Goal: Task Accomplishment & Management: Use online tool/utility

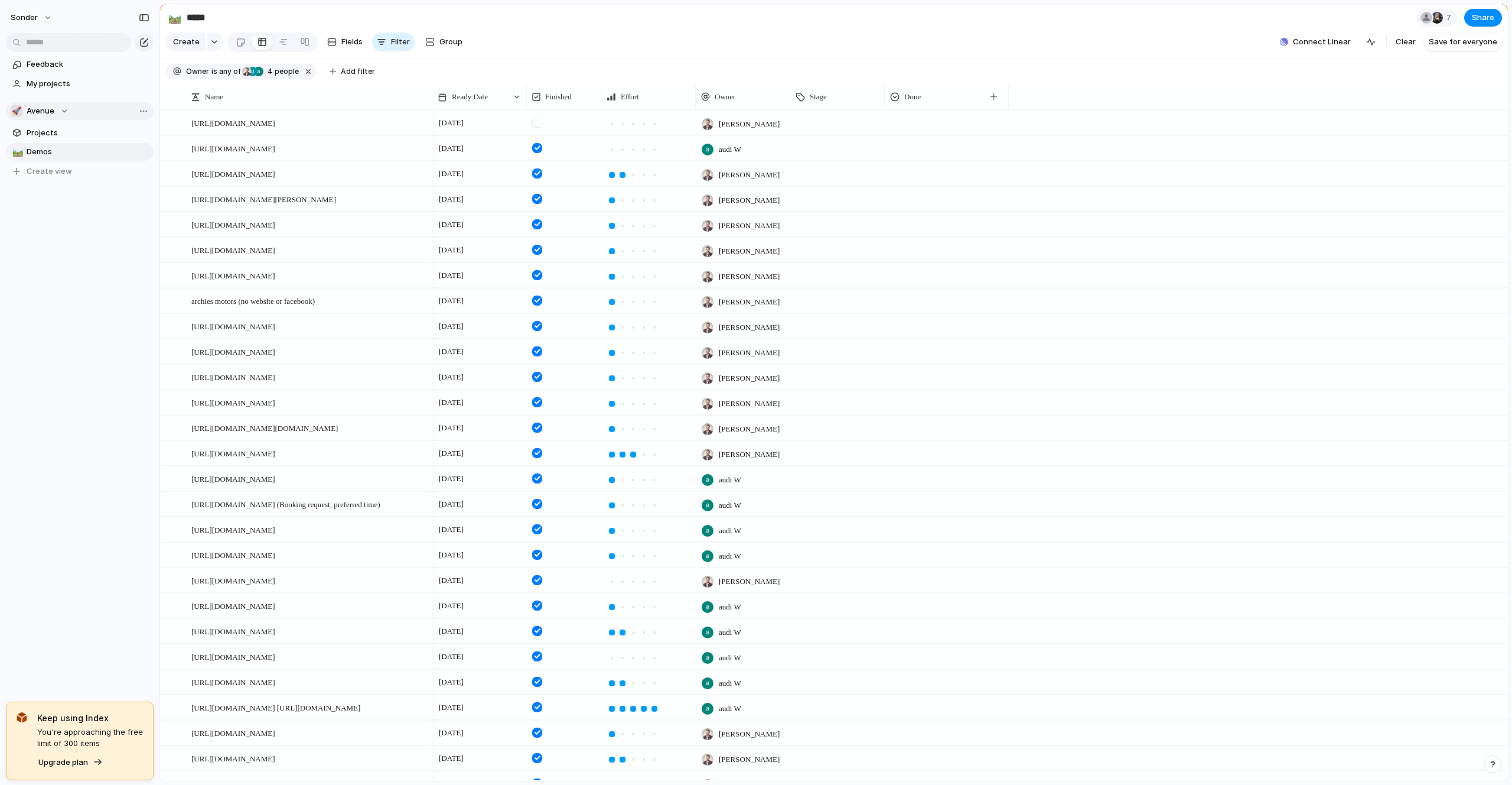
click at [27, 119] on button "🚀 Avenue" at bounding box center [80, 111] width 148 height 18
click at [53, 154] on span "Audi's Board" at bounding box center [60, 159] width 48 height 12
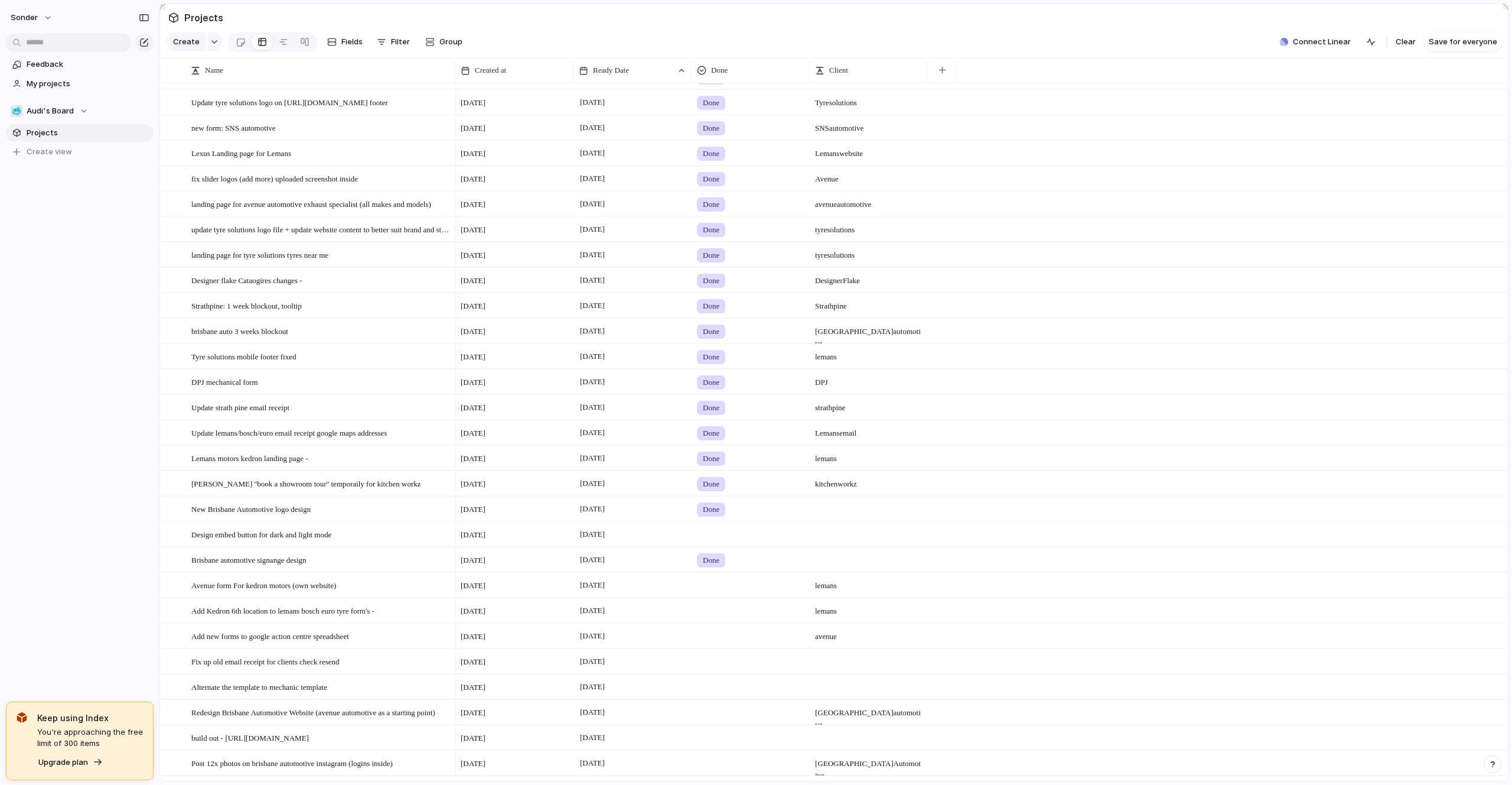
scroll to position [447, 0]
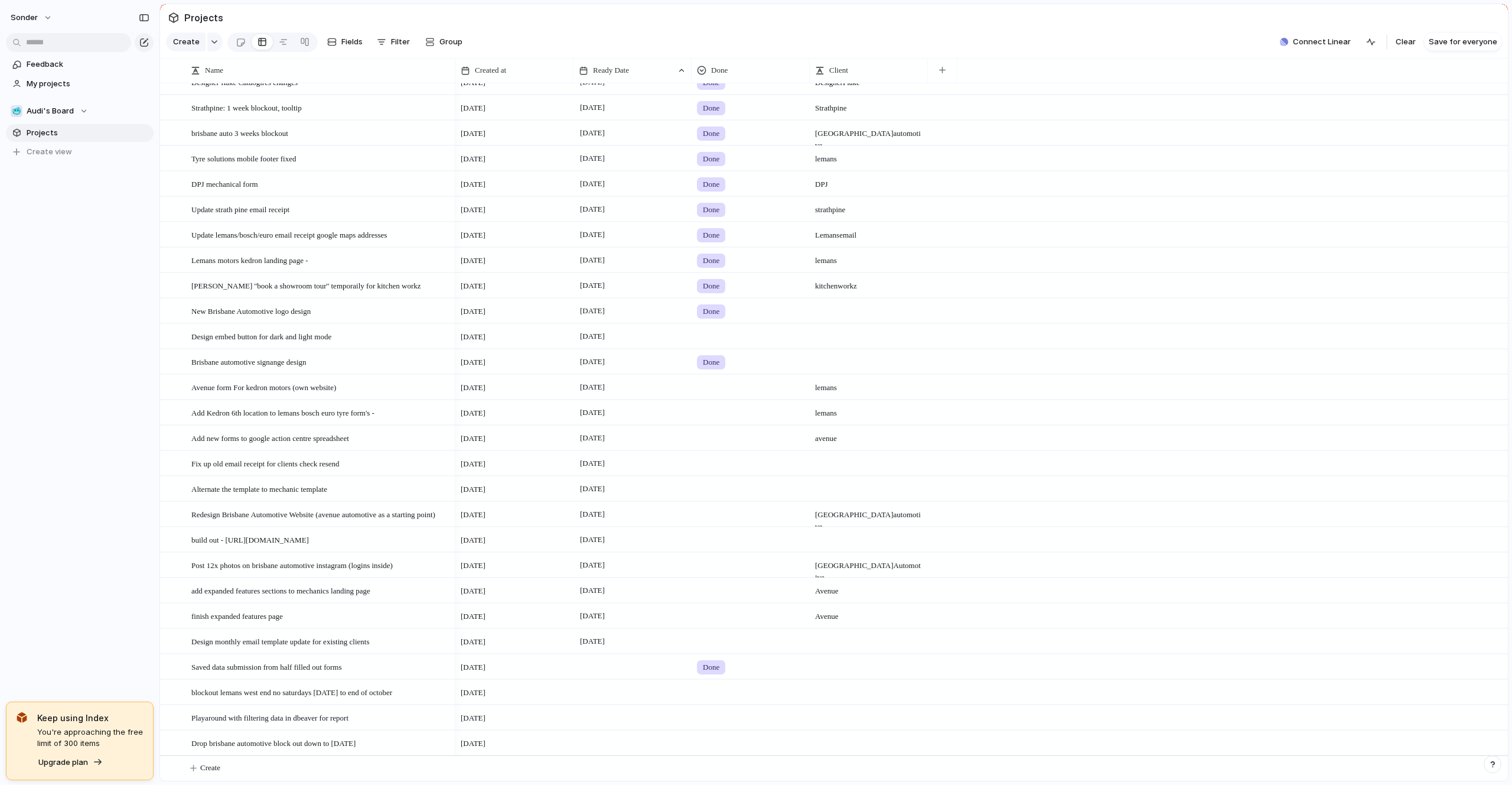
click at [594, 444] on div "[DATE]" at bounding box center [633, 437] width 118 height 24
click at [617, 622] on button "18" at bounding box center [619, 615] width 21 height 21
click at [602, 282] on span "[DATE]" at bounding box center [592, 285] width 31 height 14
click at [672, 459] on button "20" at bounding box center [671, 463] width 23 height 23
click at [709, 664] on span "Done" at bounding box center [711, 667] width 17 height 12
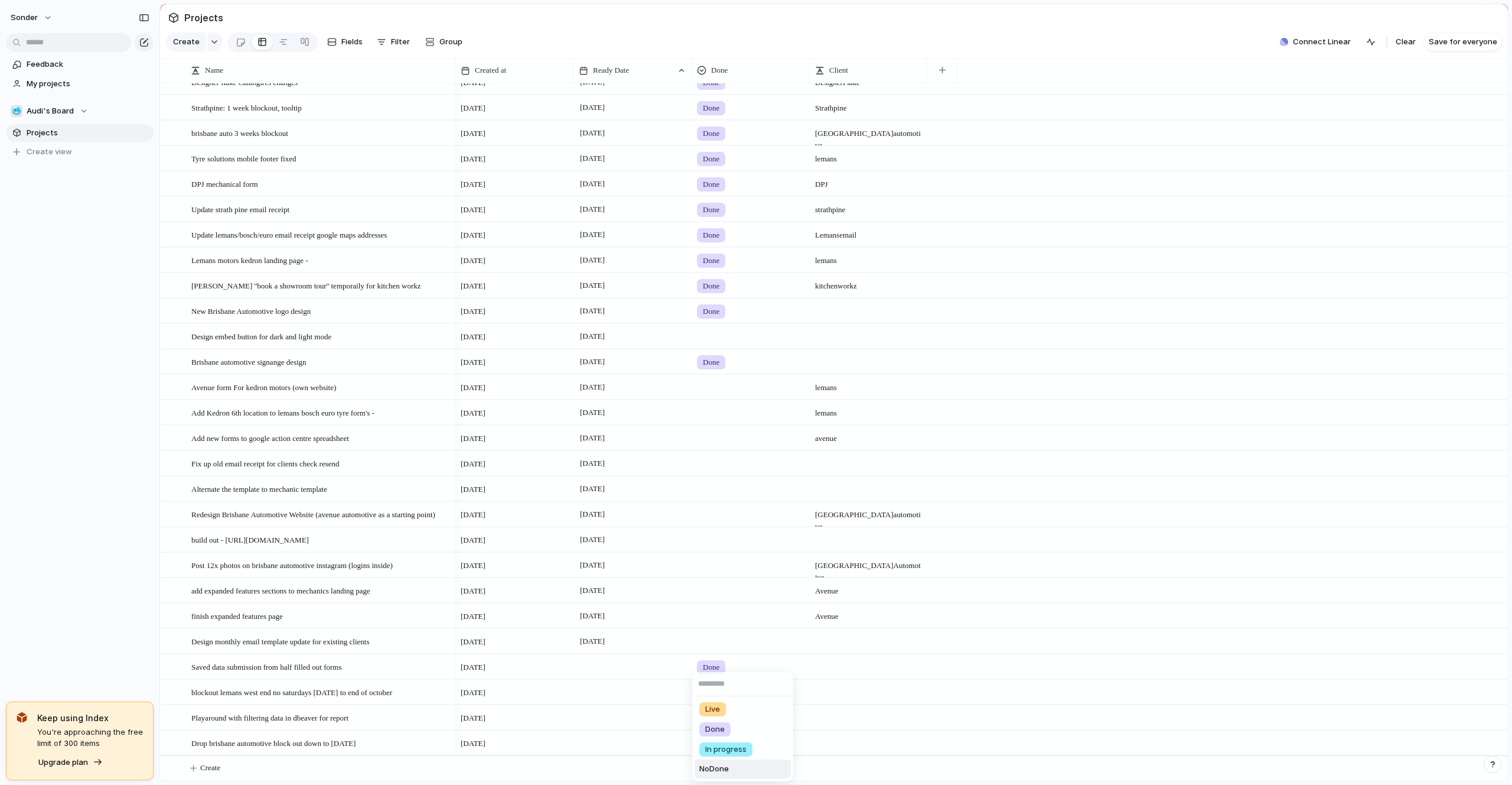
click at [726, 774] on span "No Done" at bounding box center [714, 769] width 29 height 12
click at [676, 739] on div at bounding box center [633, 743] width 118 height 24
click at [737, 737] on div at bounding box center [751, 740] width 117 height 20
click at [730, 751] on div "Done" at bounding box center [715, 748] width 31 height 14
click at [592, 742] on div at bounding box center [633, 743] width 118 height 24
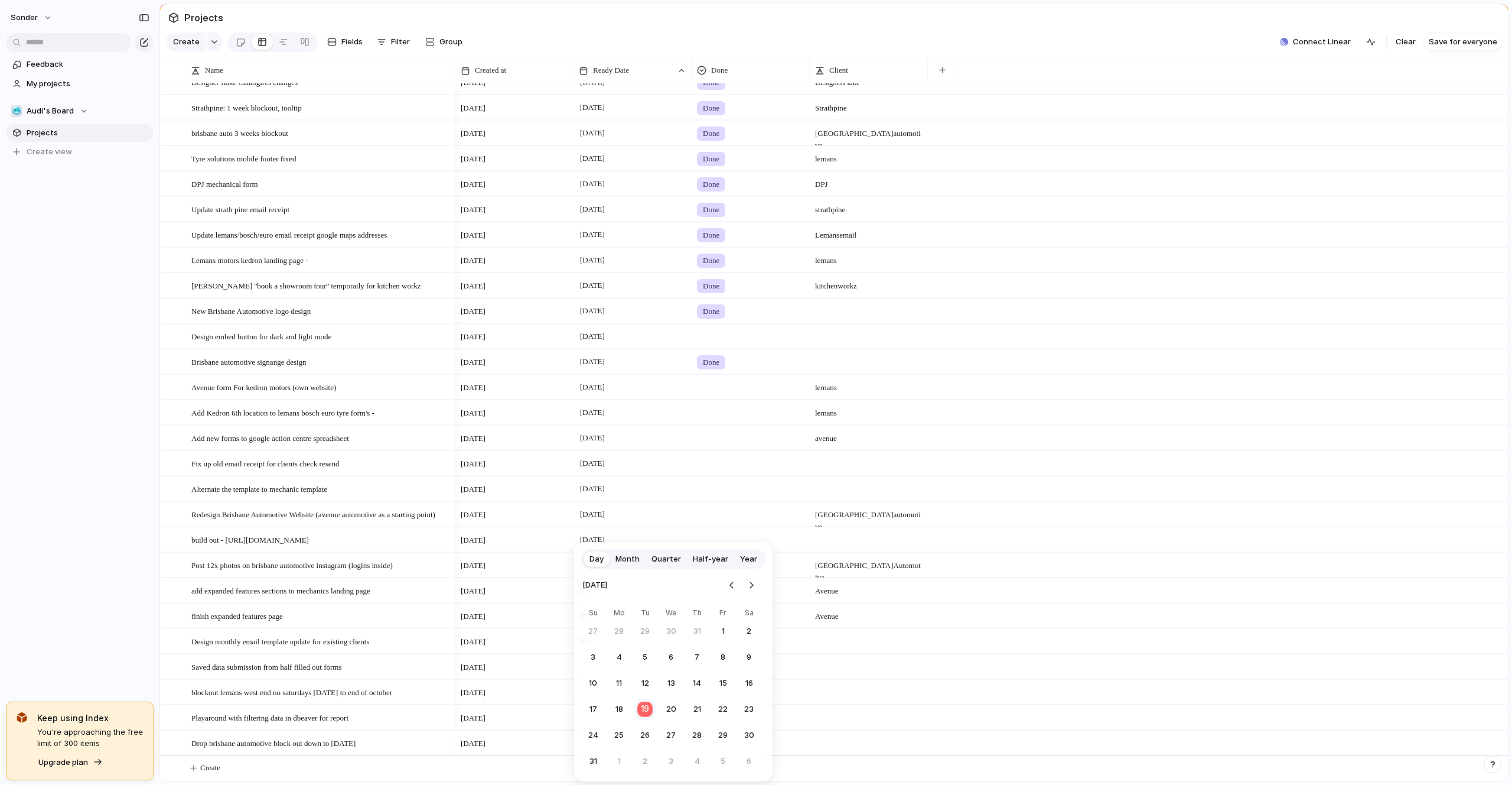
click at [650, 710] on button "19" at bounding box center [646, 710] width 23 height 23
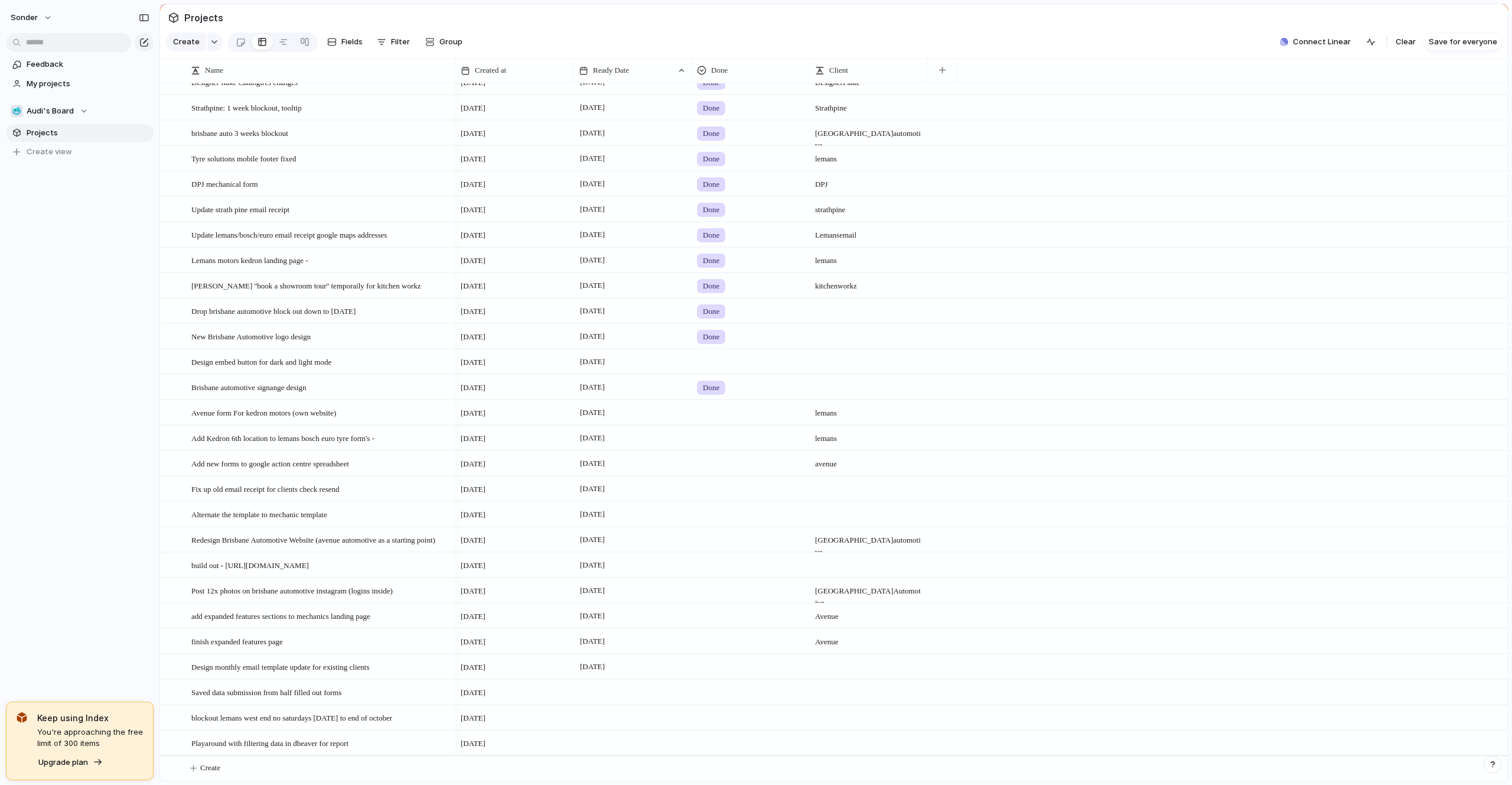
click at [615, 718] on div at bounding box center [633, 717] width 118 height 24
click at [694, 710] on button "21" at bounding box center [697, 709] width 21 height 21
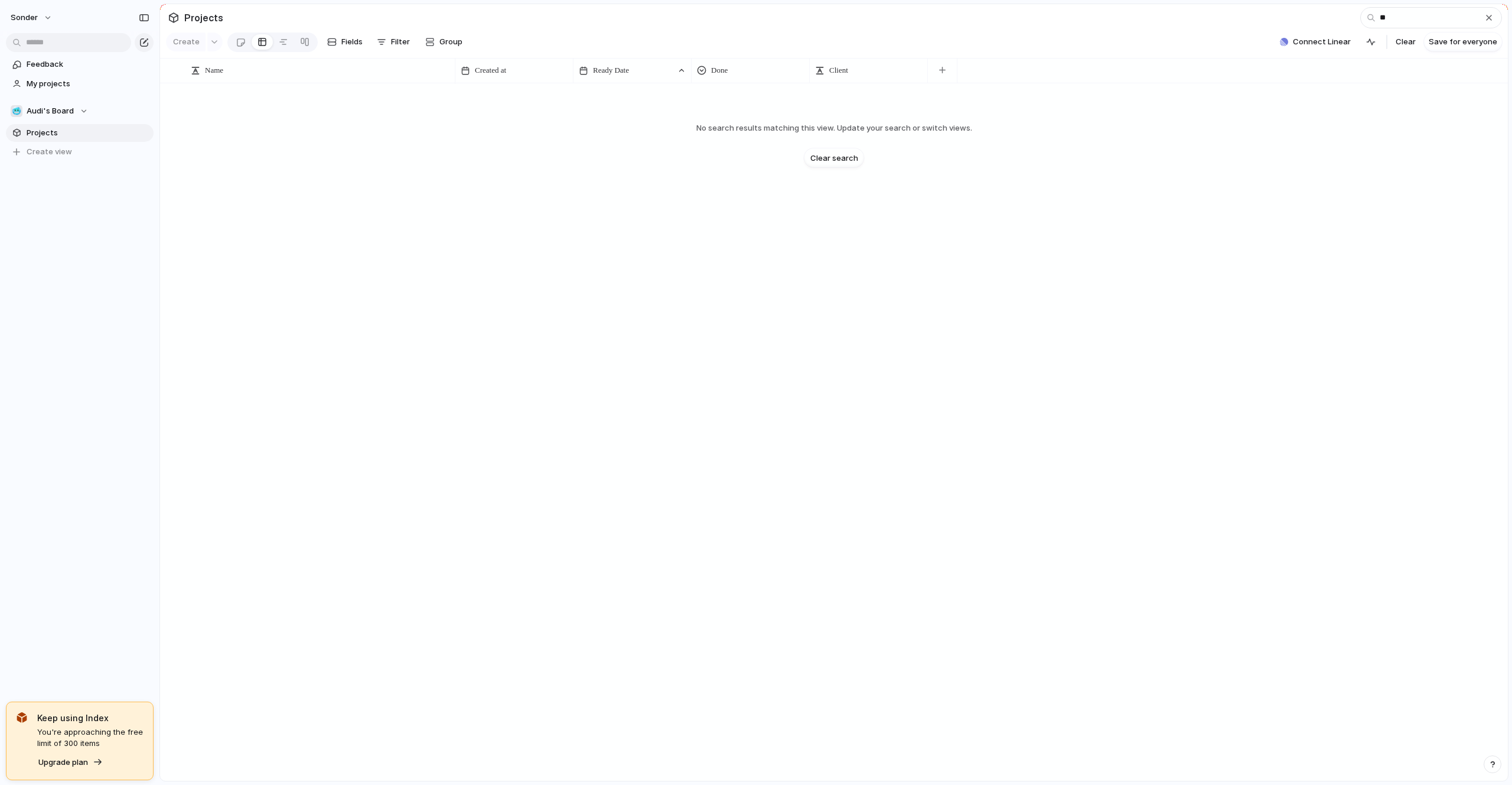
type input "*"
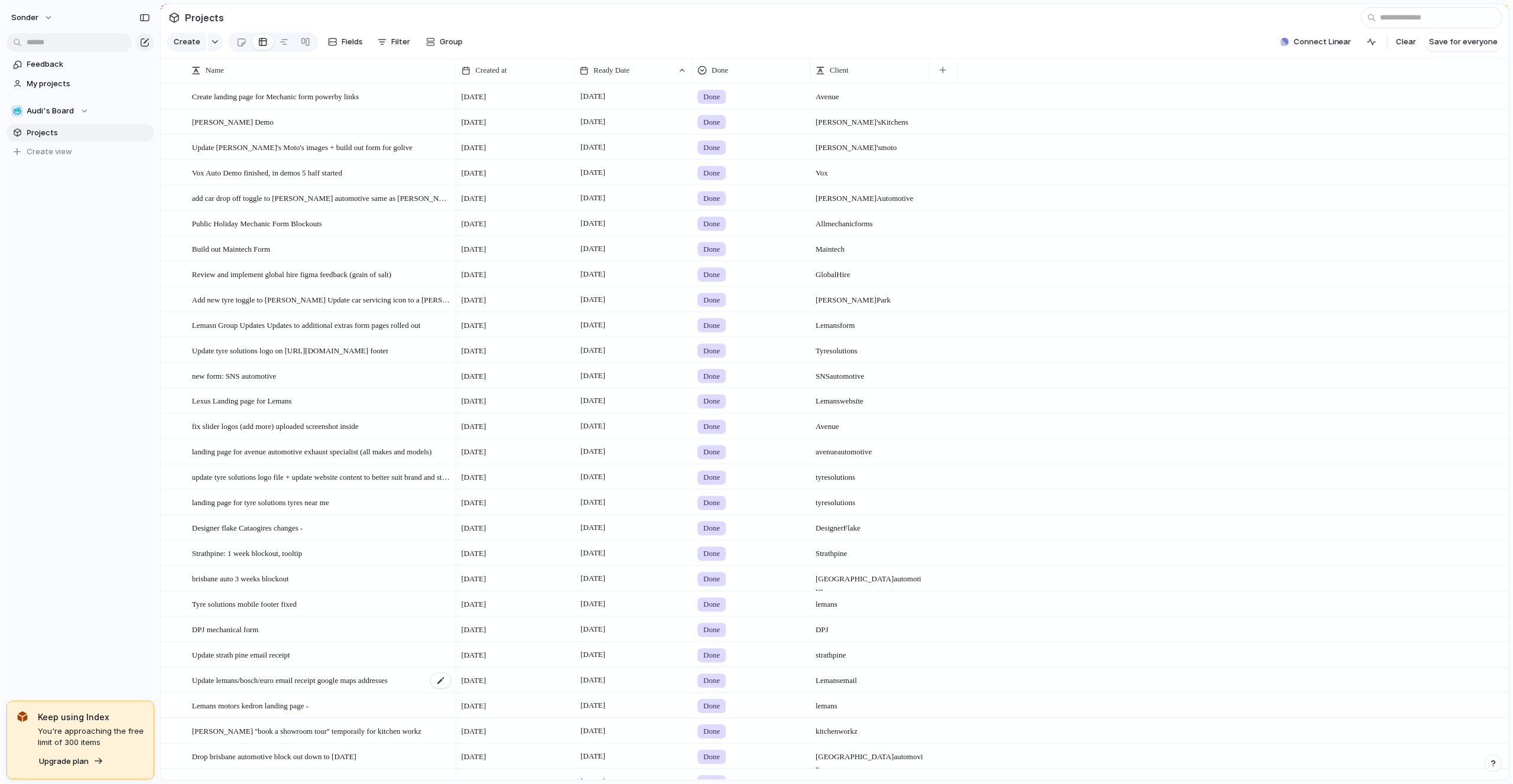
scroll to position [472, 0]
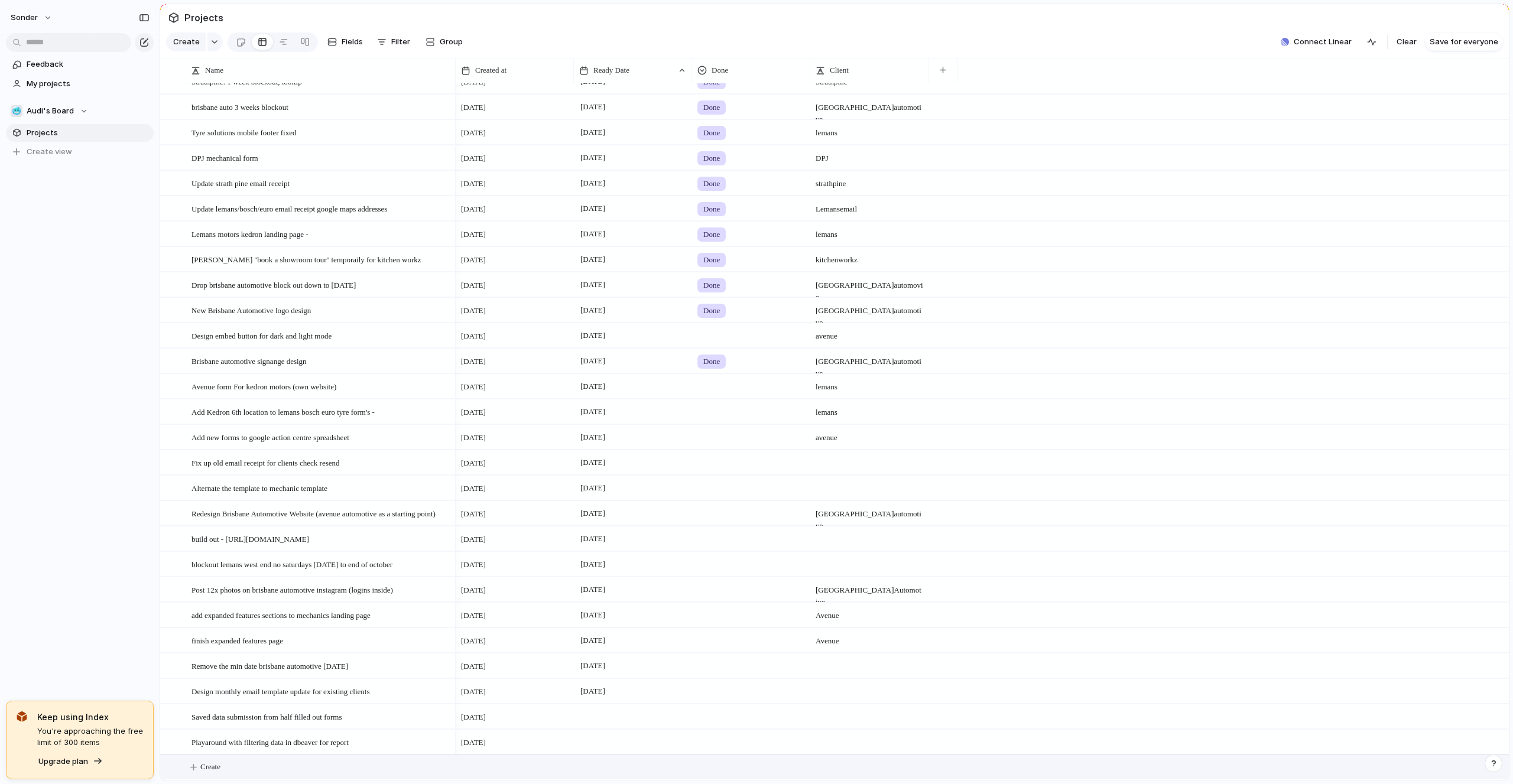
click at [241, 765] on button "Create" at bounding box center [849, 767] width 1356 height 24
type textarea "**********"
click at [274, 772] on span "[PERSON_NAME] street mechanical blockout changes -" at bounding box center [280, 766] width 177 height 14
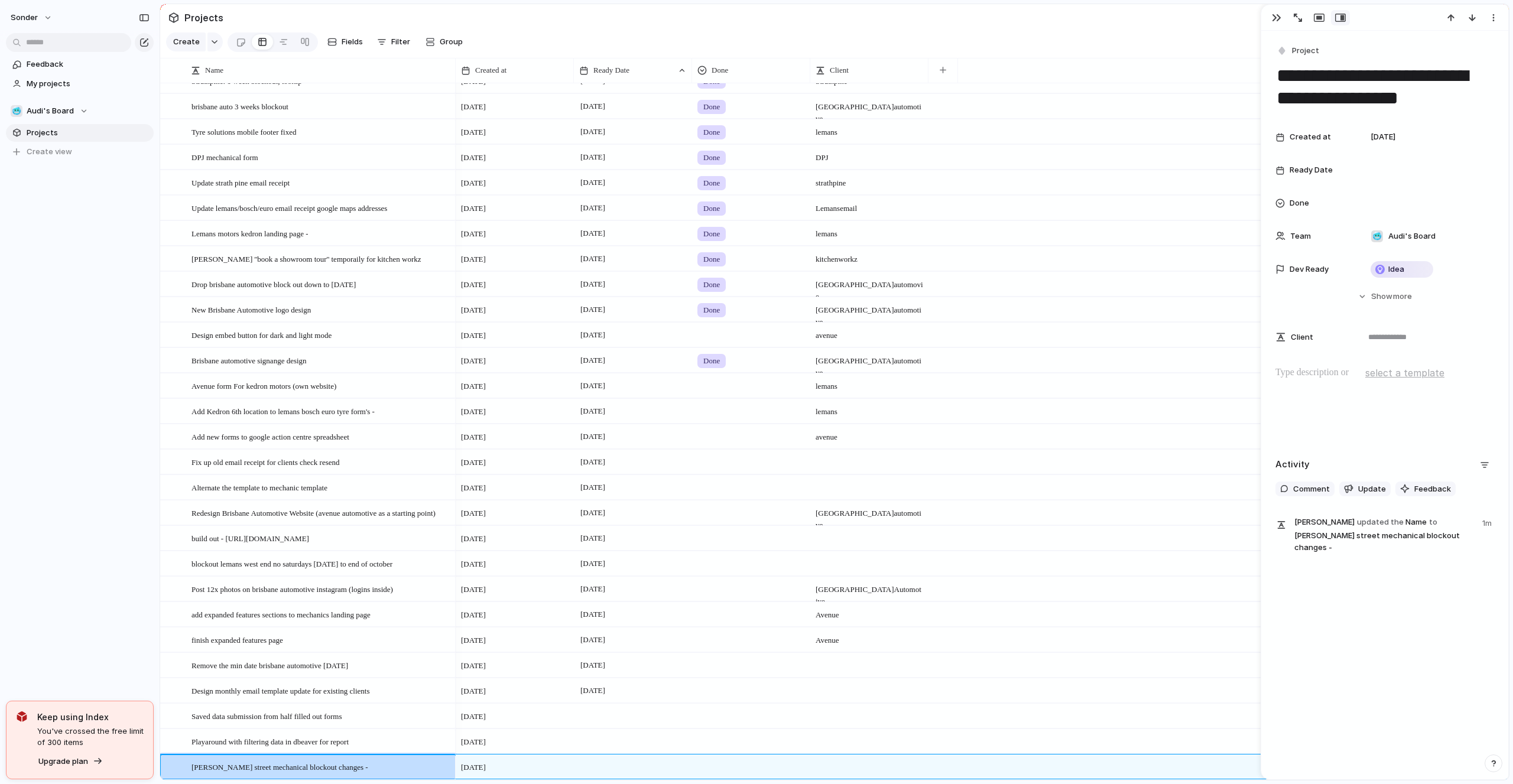
click at [1338, 386] on div at bounding box center [1385, 403] width 219 height 75
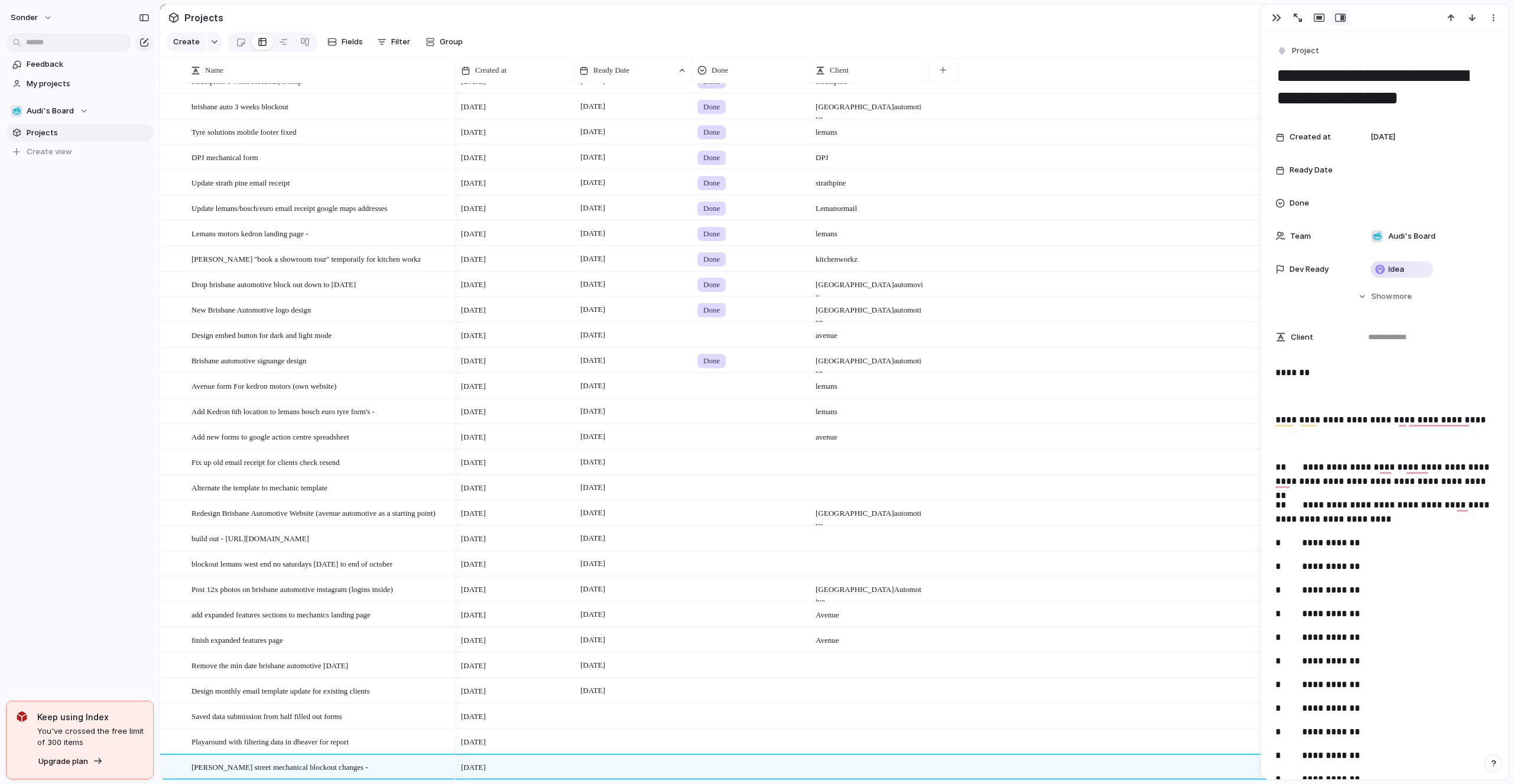
click at [827, 767] on div at bounding box center [870, 766] width 119 height 24
type textarea "**********"
click at [591, 774] on div at bounding box center [634, 766] width 119 height 24
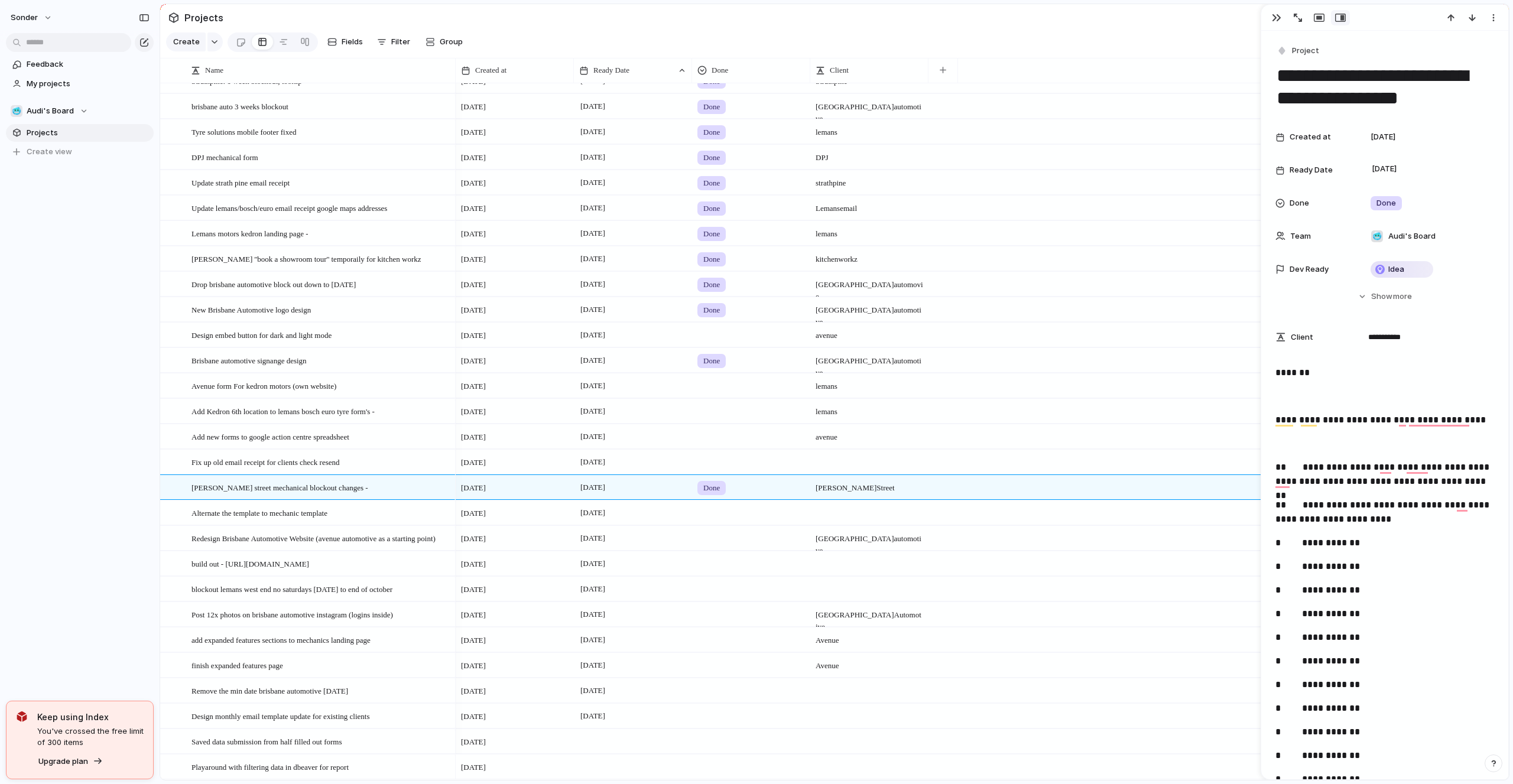
scroll to position [498, 0]
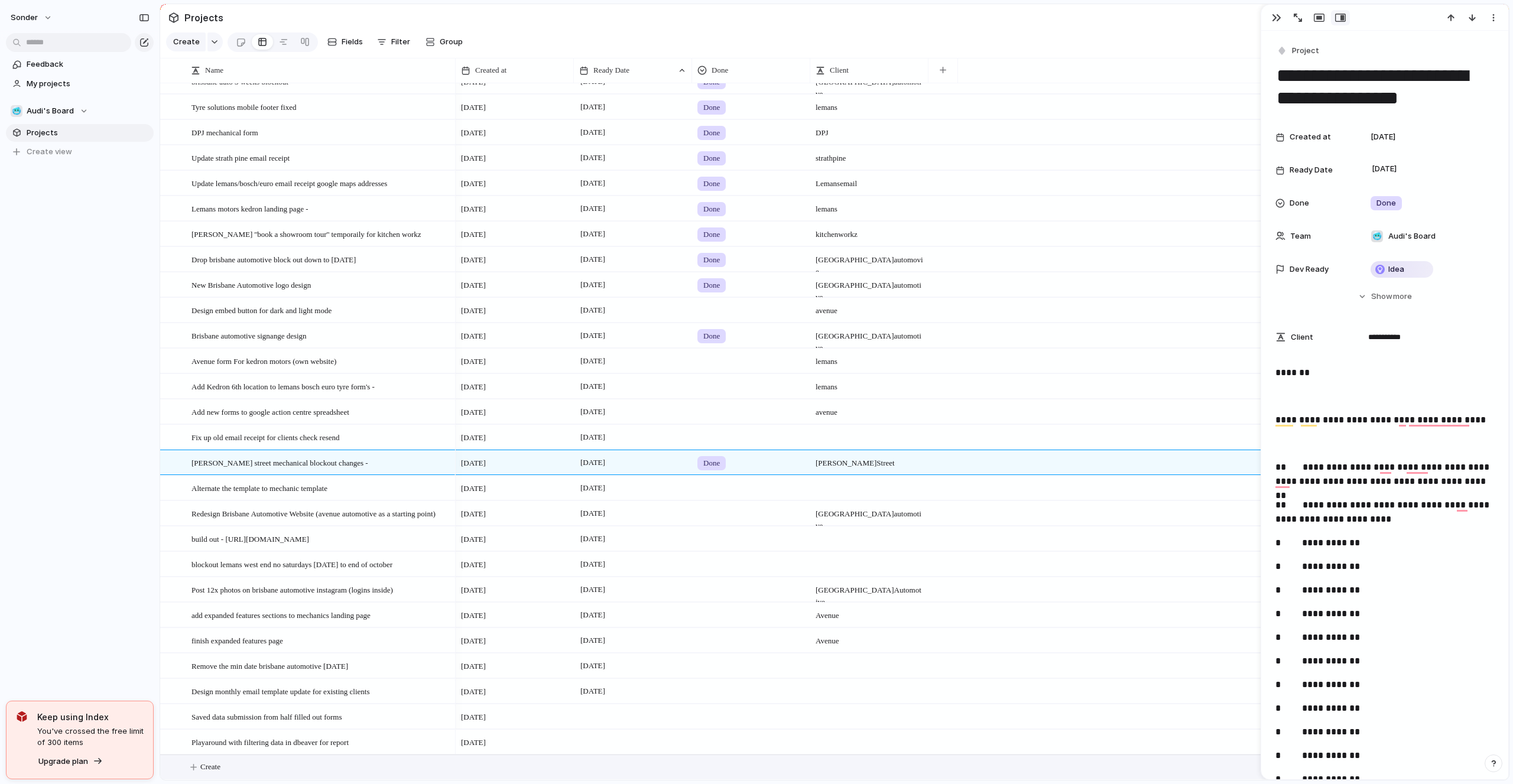
click at [257, 768] on button "Create" at bounding box center [849, 767] width 1356 height 24
type textarea "**********"
